Goal: Task Accomplishment & Management: Complete application form

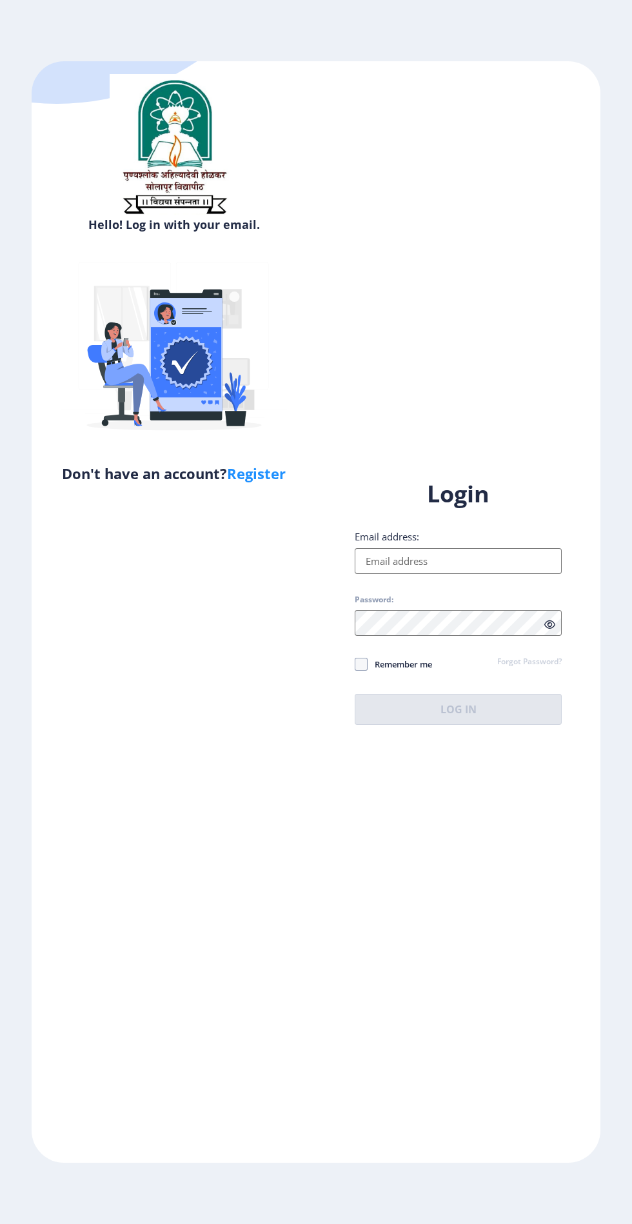
click at [432, 574] on input "Email address:" at bounding box center [458, 561] width 207 height 26
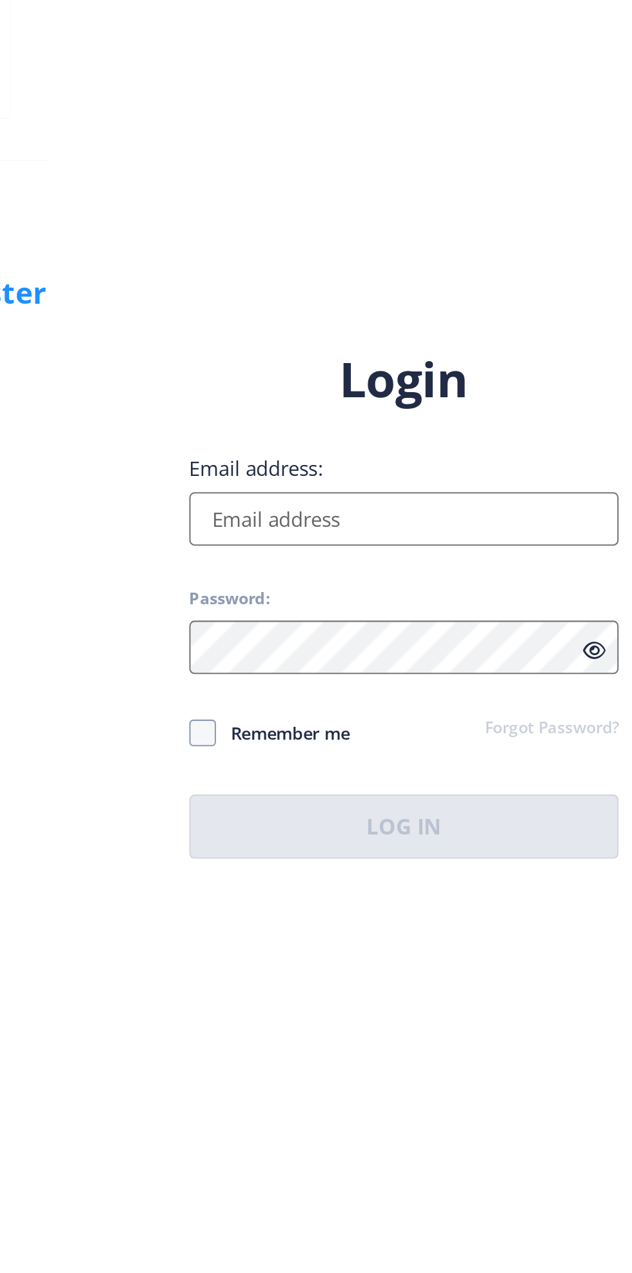
type input "[EMAIL_ADDRESS][DOMAIN_NAME]"
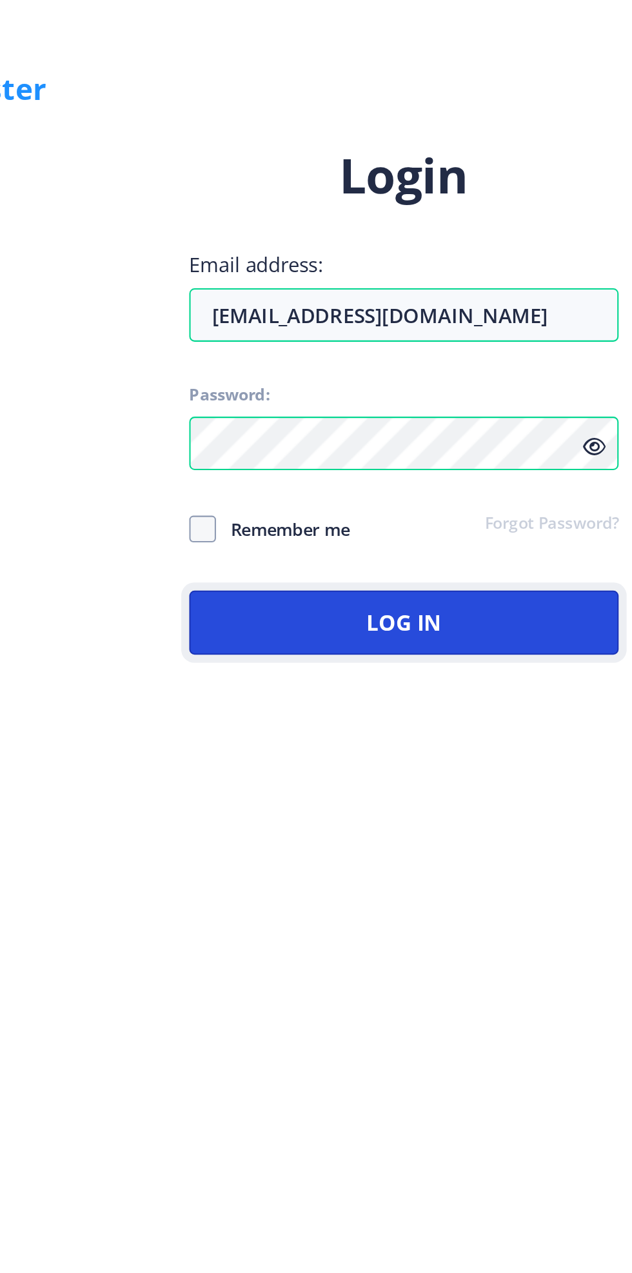
click at [470, 750] on button "Log In" at bounding box center [458, 734] width 207 height 31
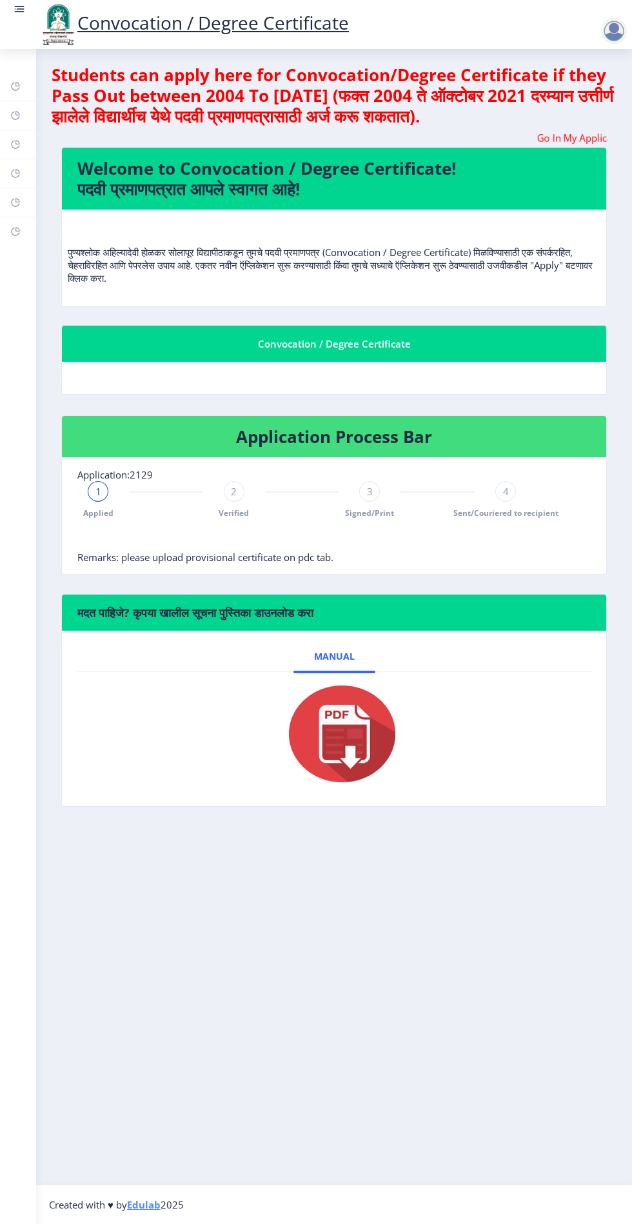
click at [506, 491] on span "4" at bounding box center [506, 491] width 6 height 13
click at [207, 555] on span "Remarks: please upload provisional certificate on pdc tab." at bounding box center [205, 557] width 256 height 13
click at [387, 921] on nb-layout-column "Students can apply here for Convocation/Degree Certificate if they Pass Out bet…" at bounding box center [334, 617] width 596 height 1136
click at [455, 128] on div "Students can apply here for Convocation/Degree Certificate if they Pass Out bet…" at bounding box center [334, 98] width 565 height 67
click at [335, 437] on h4 "Application Process Bar" at bounding box center [333, 436] width 513 height 21
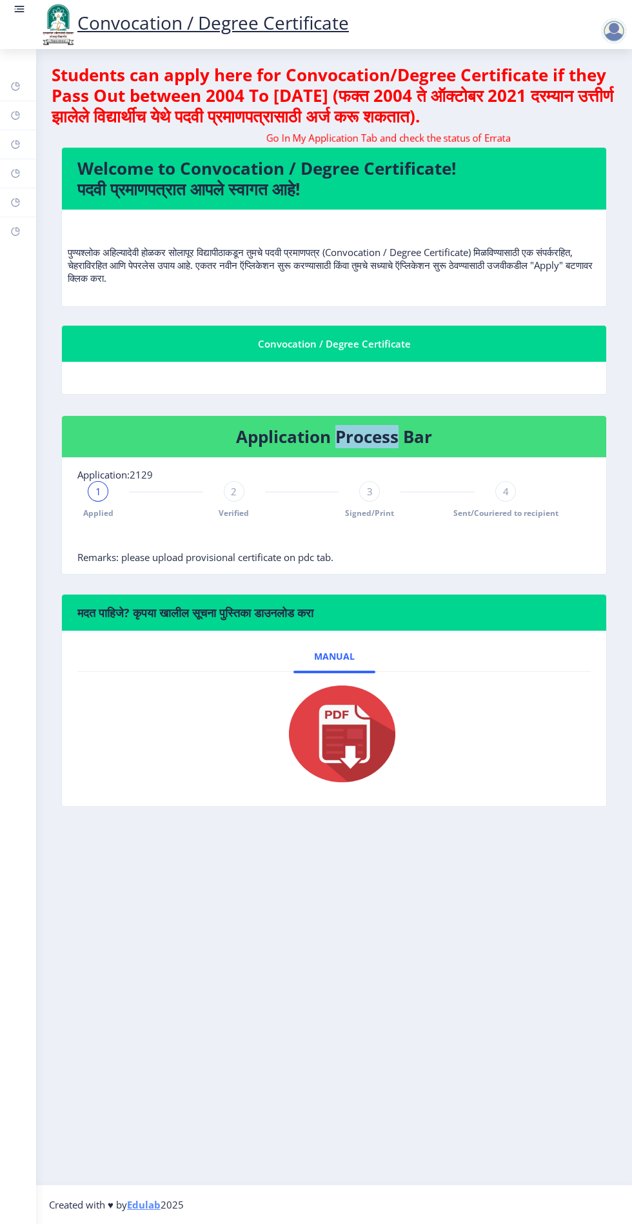
click at [470, 933] on nb-layout-column "Students can apply here for Convocation/Degree Certificate if they Pass Out bet…" at bounding box center [334, 617] width 596 height 1136
click at [132, 279] on p "पुण्यश्लोक अहिल्यादेवी होळकर सोलापूर विद्यापीठाकडून तुमचे पदवी प्रमाणपत्र (Conv…" at bounding box center [334, 252] width 533 height 65
click at [393, 973] on nb-layout-column "Students can apply here for Convocation/Degree Certificate if they Pass Out bet…" at bounding box center [334, 617] width 596 height 1136
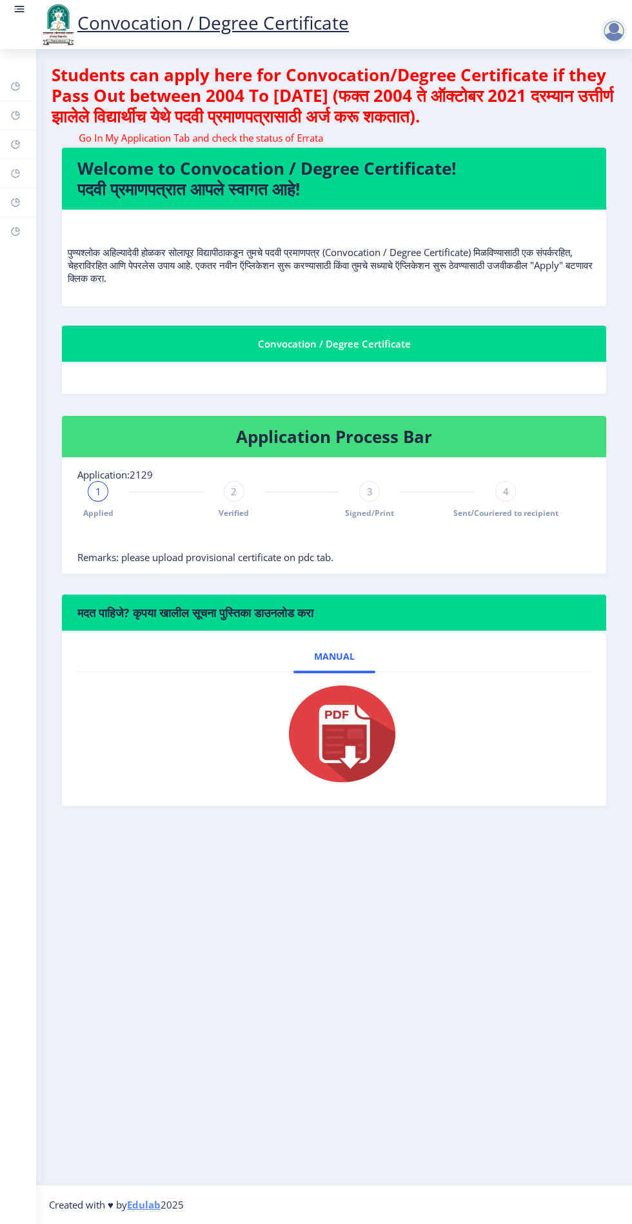
click at [95, 489] on div "1" at bounding box center [98, 491] width 21 height 21
click at [19, 12] on rect at bounding box center [20, 12] width 10 height 1
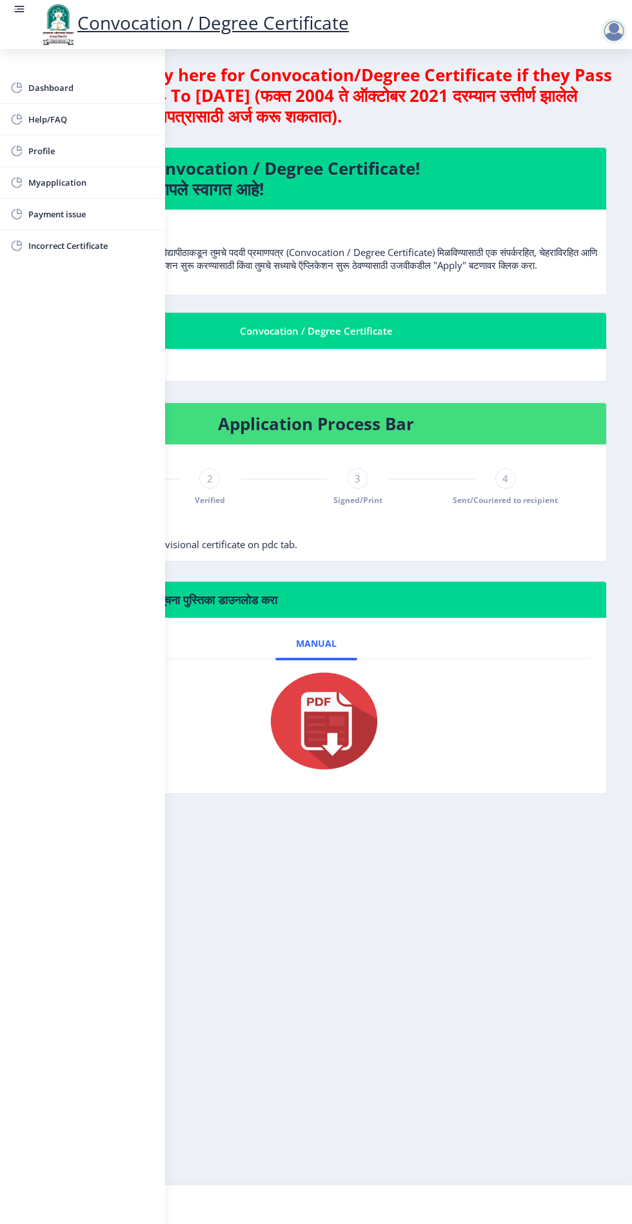
click at [65, 183] on span "Myapplication" at bounding box center [91, 182] width 126 height 15
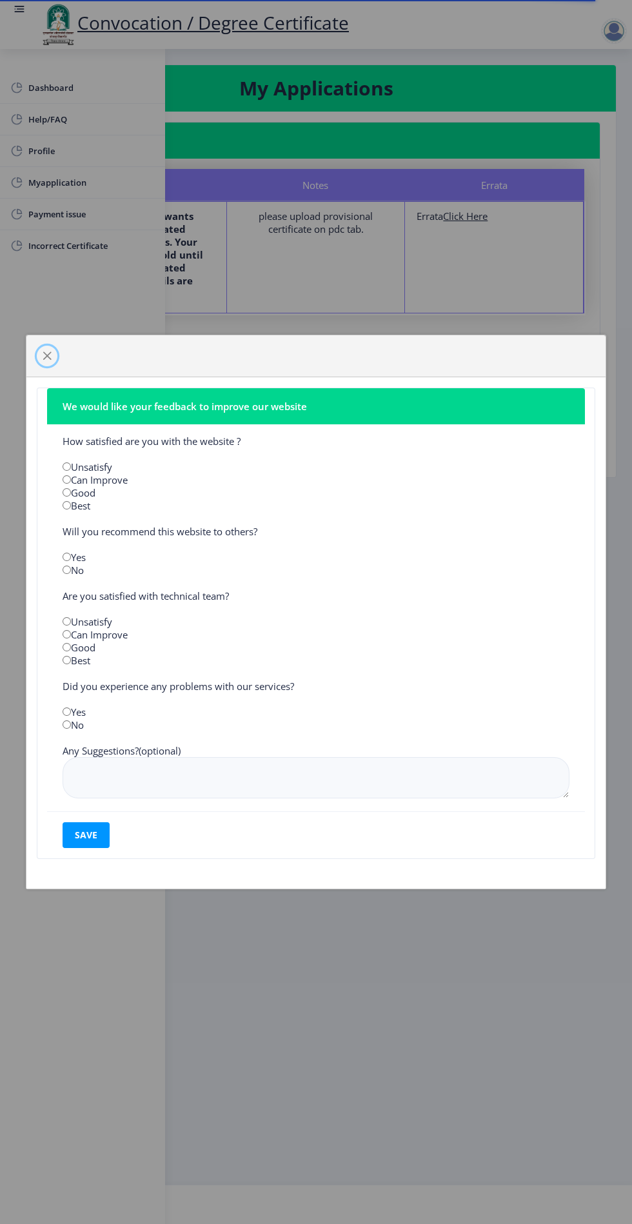
click at [47, 354] on span "button" at bounding box center [47, 356] width 10 height 10
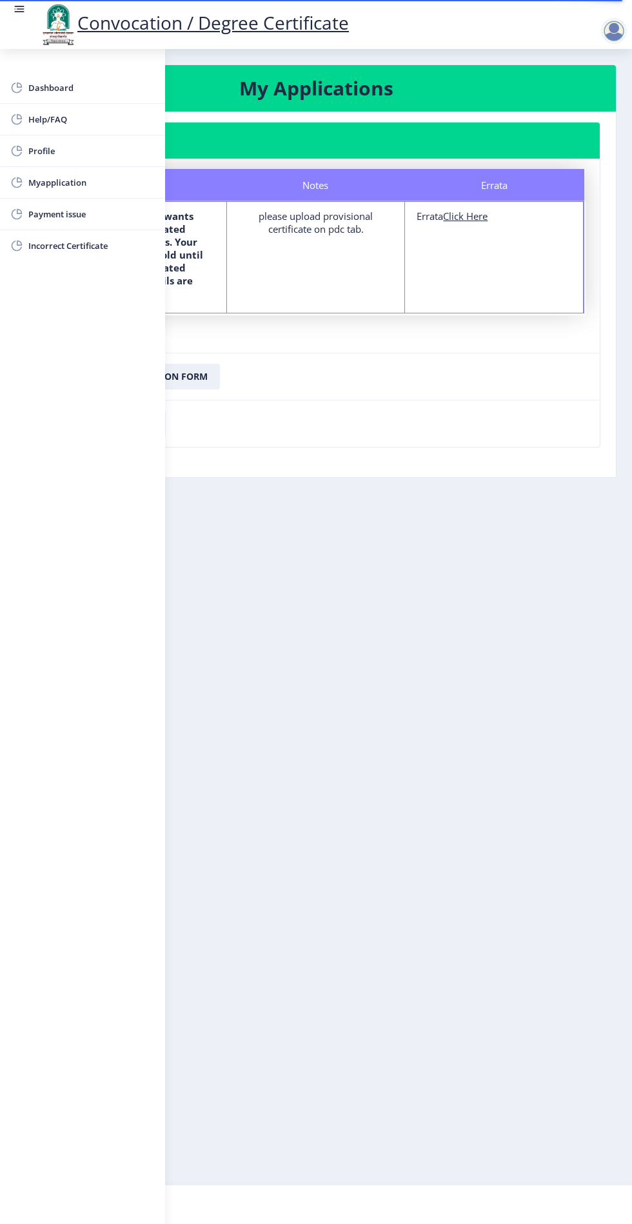
click at [19, 9] on rect at bounding box center [21, 8] width 8 height 1
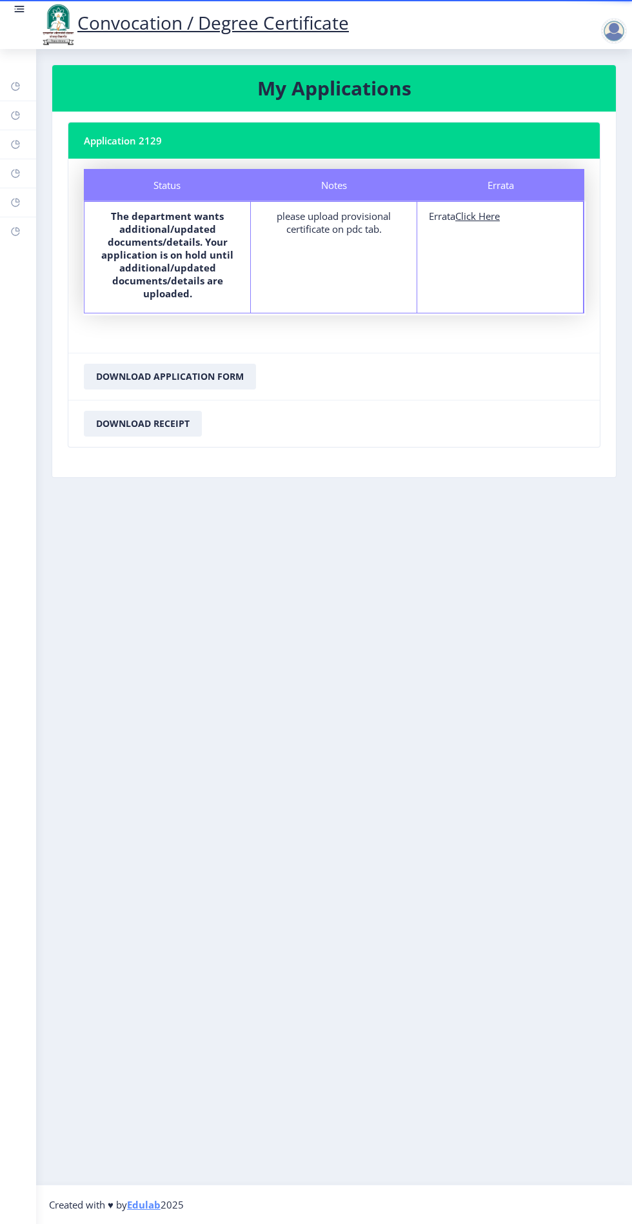
click at [606, 22] on div at bounding box center [614, 31] width 26 height 26
click at [591, 101] on span "Log out" at bounding box center [580, 100] width 83 height 15
